Goal: Information Seeking & Learning: Learn about a topic

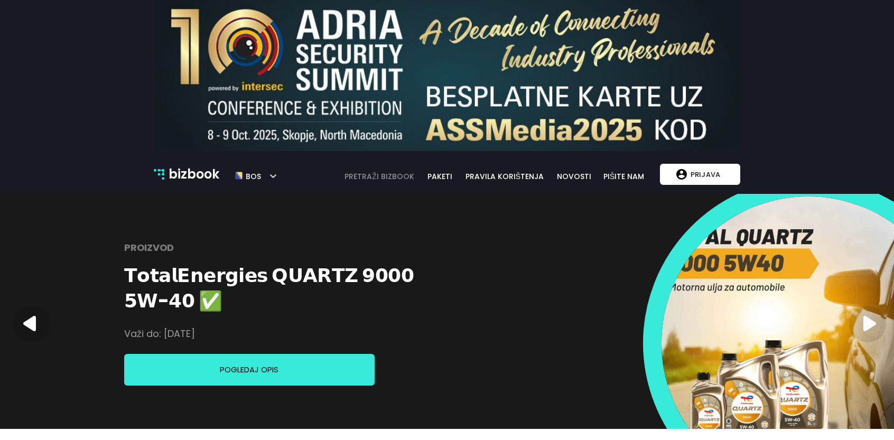
click at [403, 180] on link "pretraži bizbook" at bounding box center [380, 177] width 84 height 12
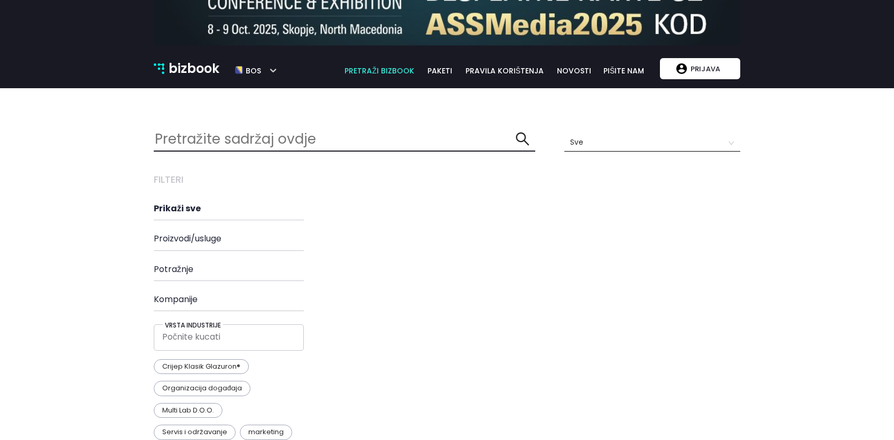
click at [202, 244] on h4 "Proizvodi/usluge" at bounding box center [248, 239] width 188 height 10
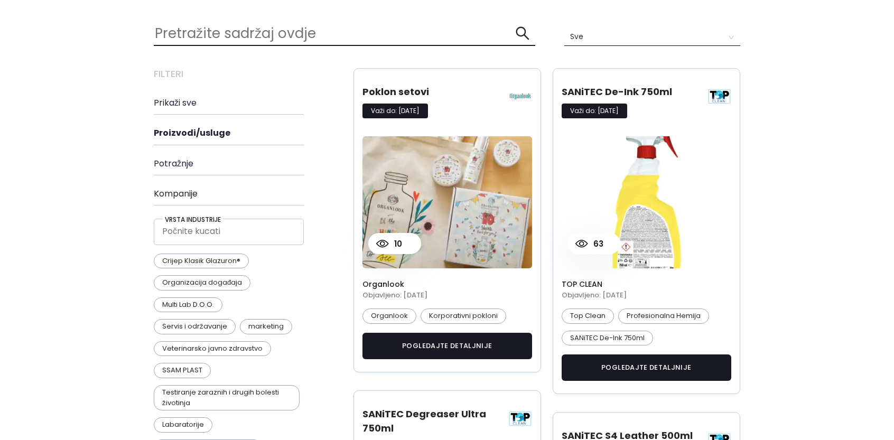
scroll to position [0, 5]
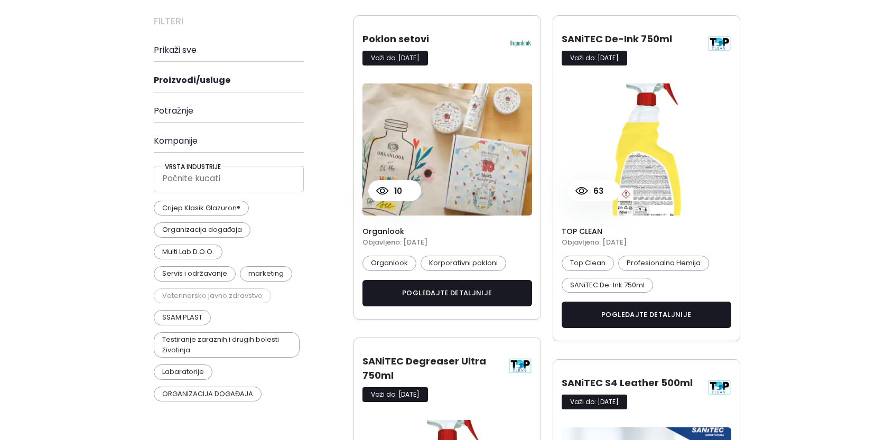
scroll to position [211, 0]
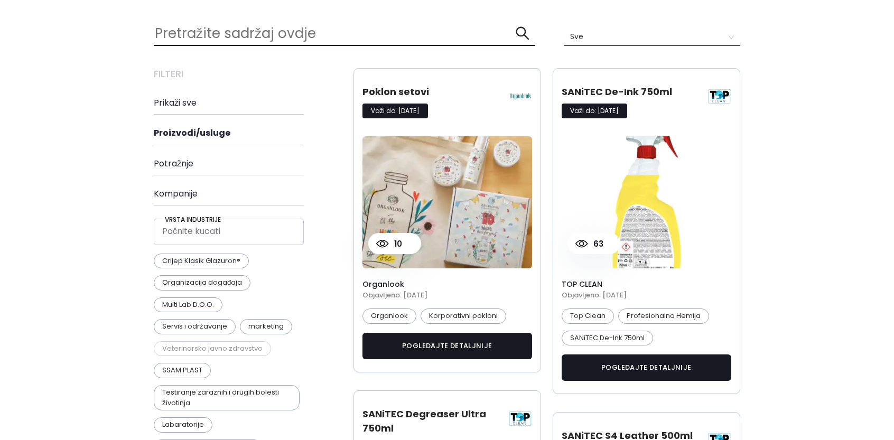
click at [184, 344] on p "Veterinarsko javno zdravstvo" at bounding box center [212, 348] width 117 height 15
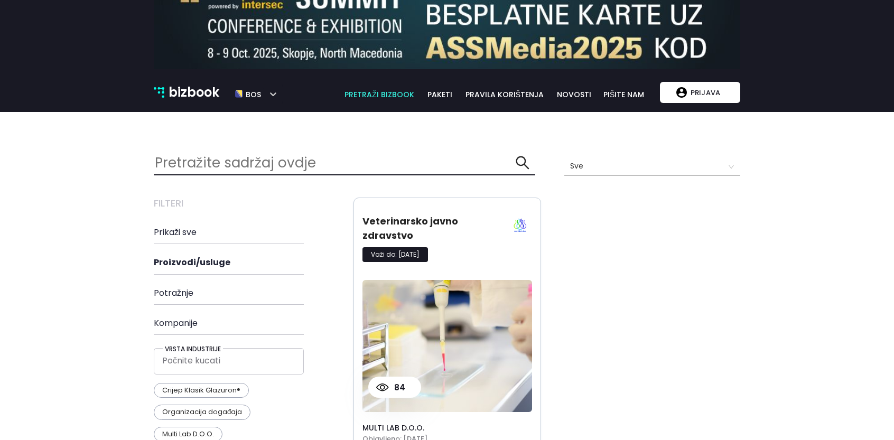
scroll to position [106, 0]
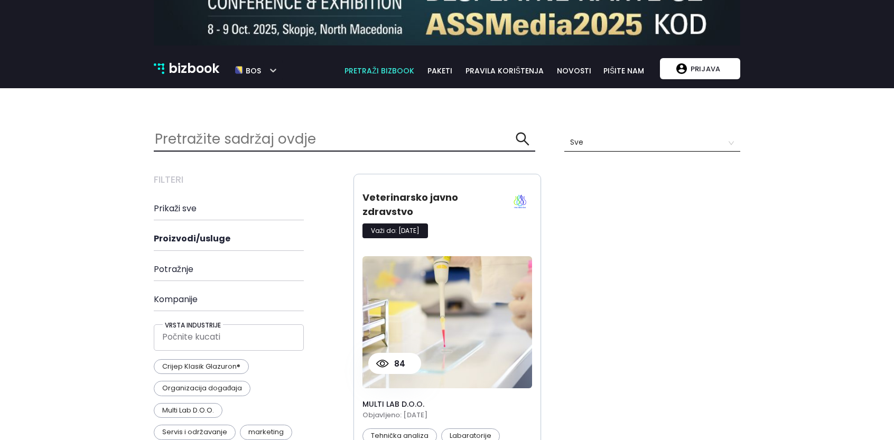
click at [175, 305] on div "Filteri Prikaži sve Proizvodi/usluge Potražnje Kompanije Vrsta industrije Počni…" at bounding box center [248, 370] width 188 height 393
click at [178, 298] on h4 "Kompanije" at bounding box center [248, 299] width 188 height 10
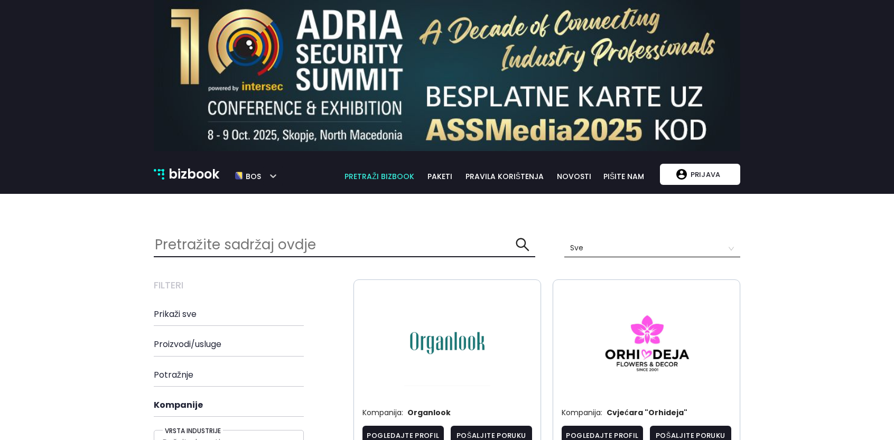
scroll to position [53, 0]
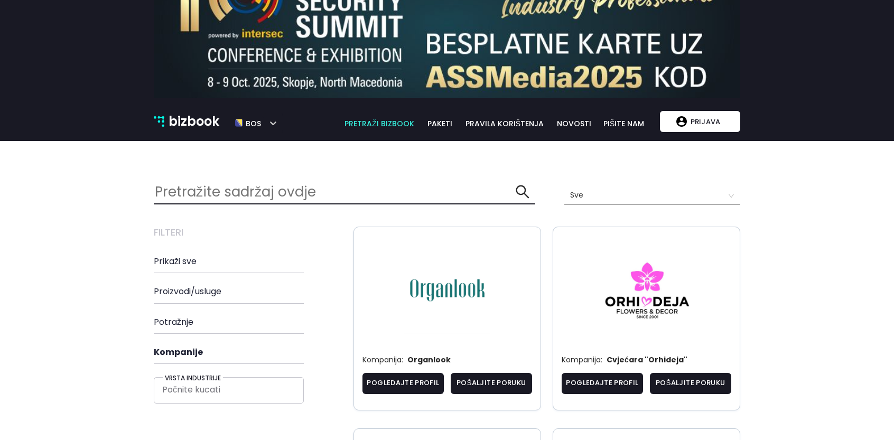
click at [186, 292] on h4 "Proizvodi/usluge" at bounding box center [248, 291] width 188 height 10
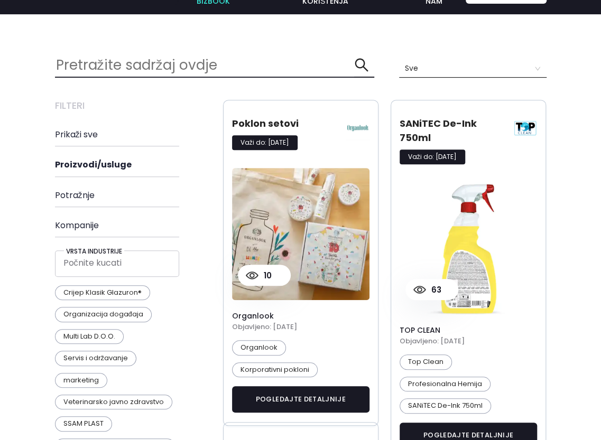
scroll to position [2149, 507]
